Goal: Navigation & Orientation: Find specific page/section

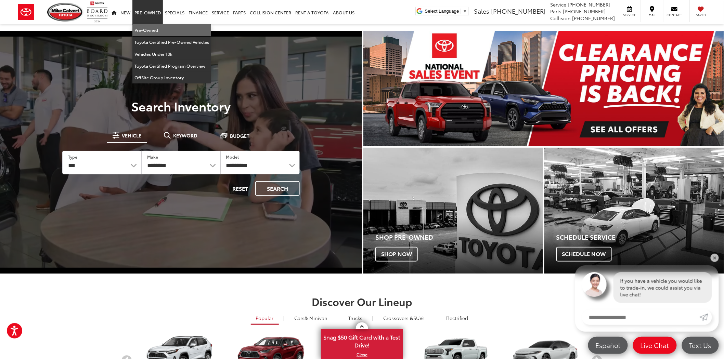
click at [150, 27] on link "Pre-Owned" at bounding box center [171, 30] width 79 height 12
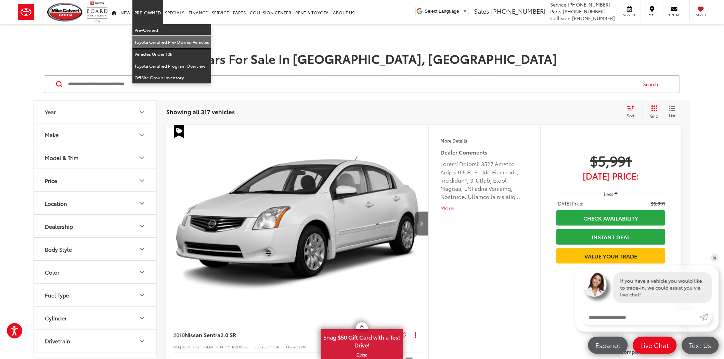
click at [150, 43] on link "Toyota Certified Pre-Owned Vehicles" at bounding box center [171, 42] width 79 height 12
